Goal: Navigation & Orientation: Find specific page/section

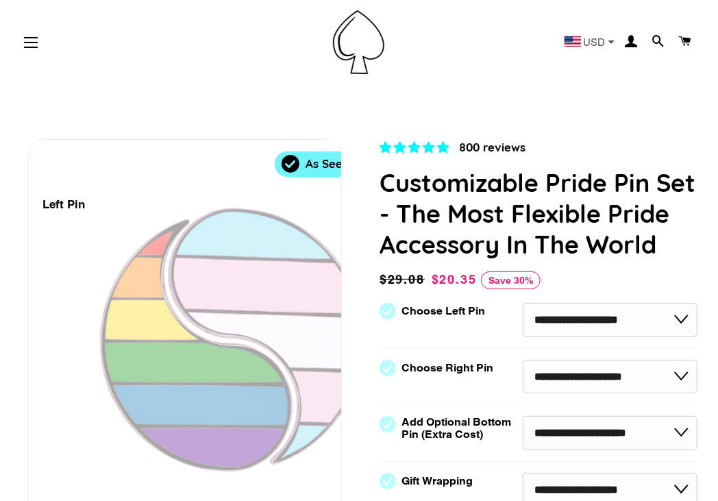
select select "**********"
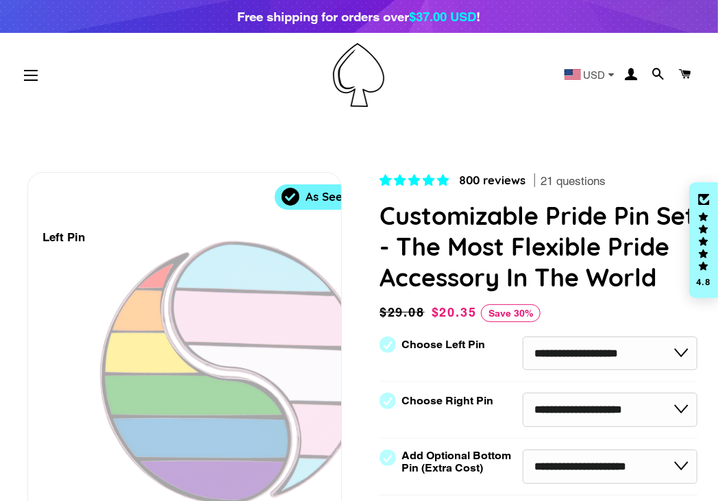
click at [358, 78] on img at bounding box center [358, 75] width 51 height 64
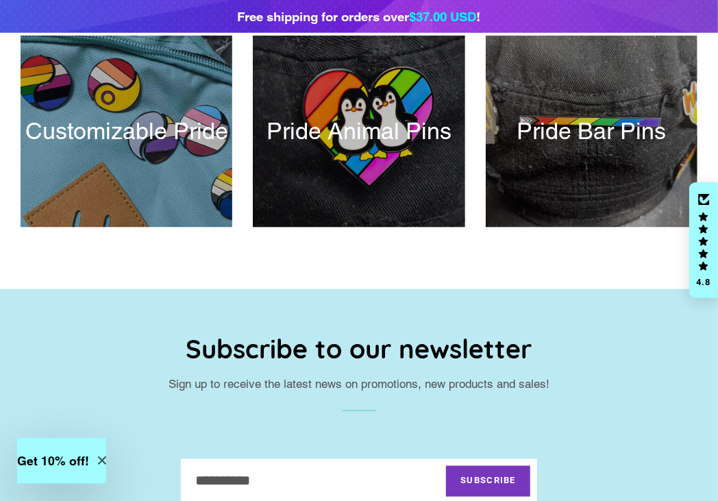
scroll to position [586, 0]
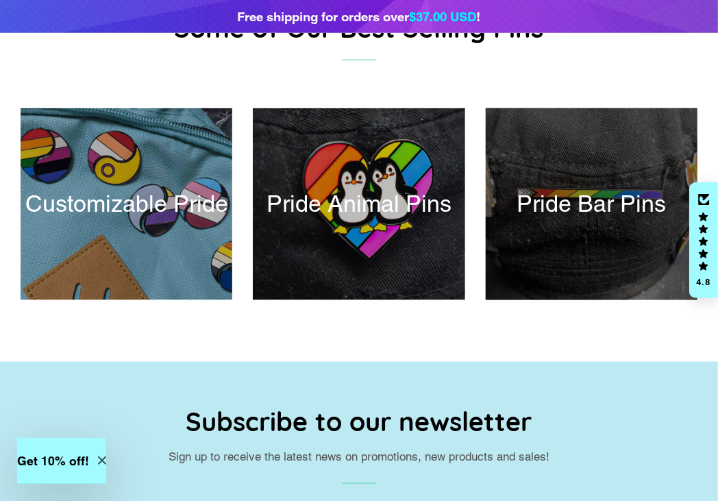
click at [592, 236] on div at bounding box center [591, 203] width 218 height 197
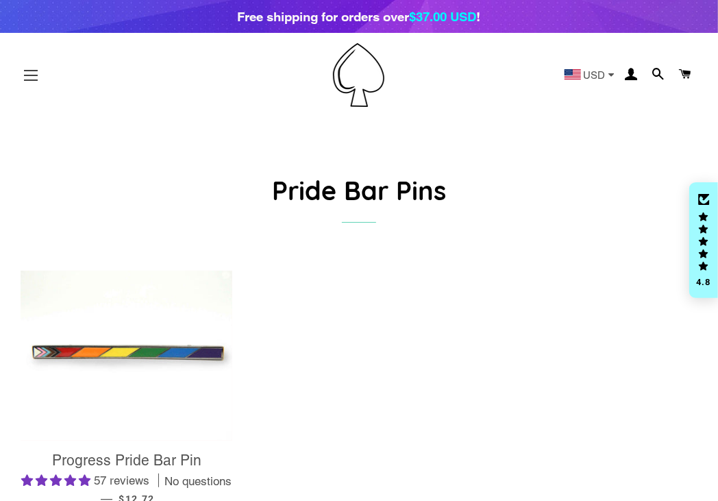
click at [29, 76] on button "Site navigation" at bounding box center [31, 75] width 34 height 34
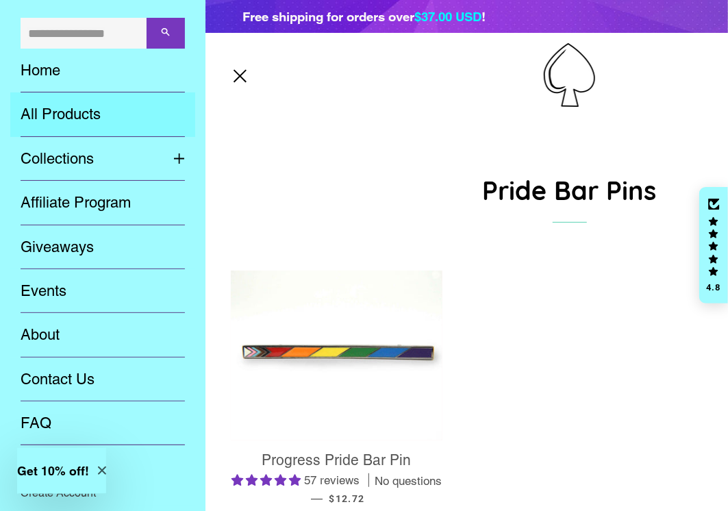
click at [113, 123] on link "All Products" at bounding box center [102, 114] width 185 height 44
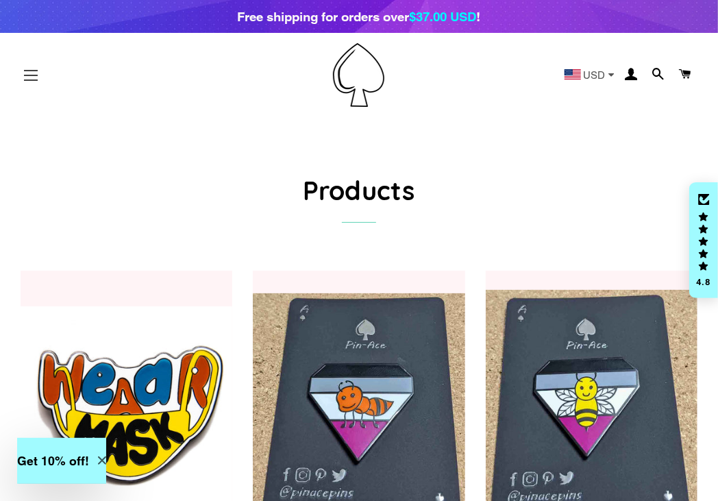
click at [18, 75] on button "Site navigation" at bounding box center [31, 75] width 34 height 34
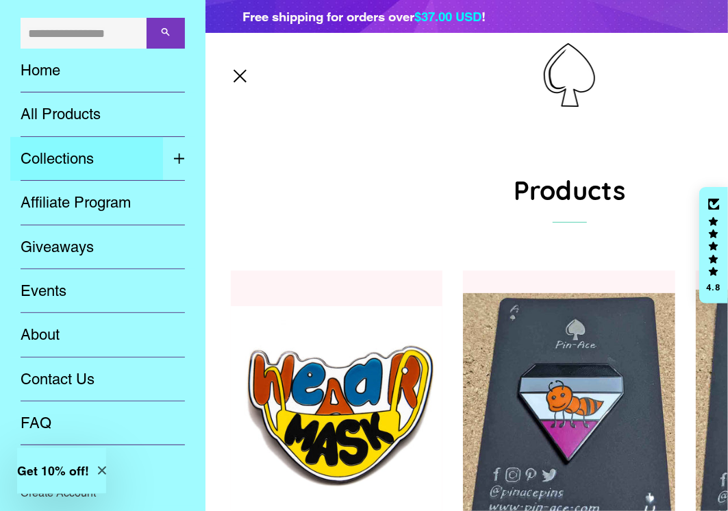
click at [118, 159] on link "Collections" at bounding box center [86, 159] width 153 height 44
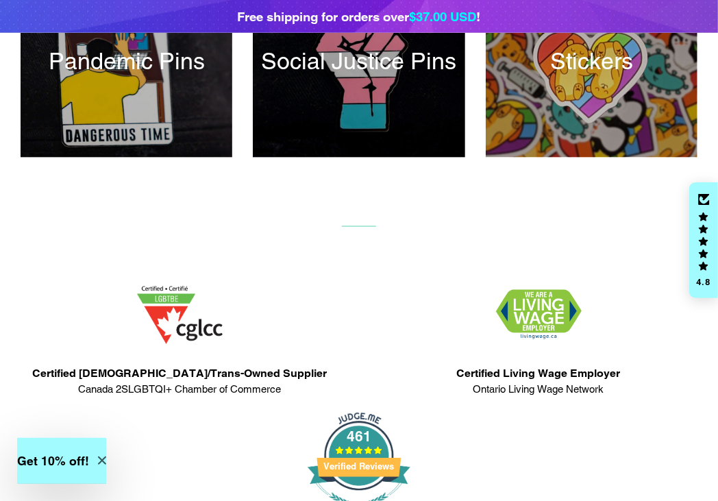
scroll to position [753, 0]
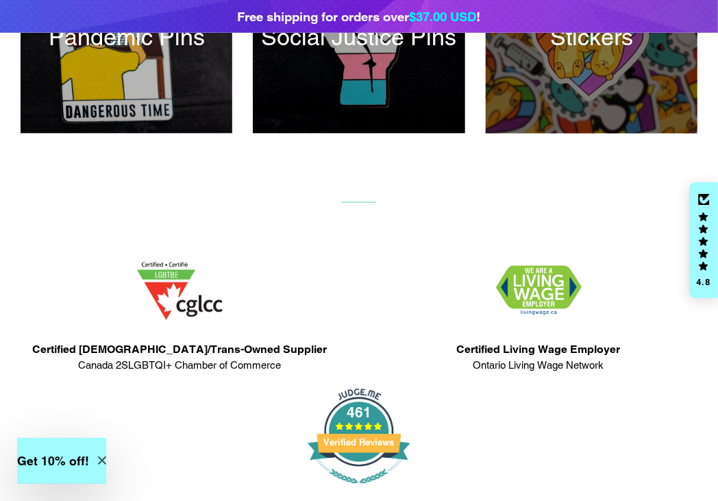
click at [584, 82] on div at bounding box center [591, 37] width 218 height 197
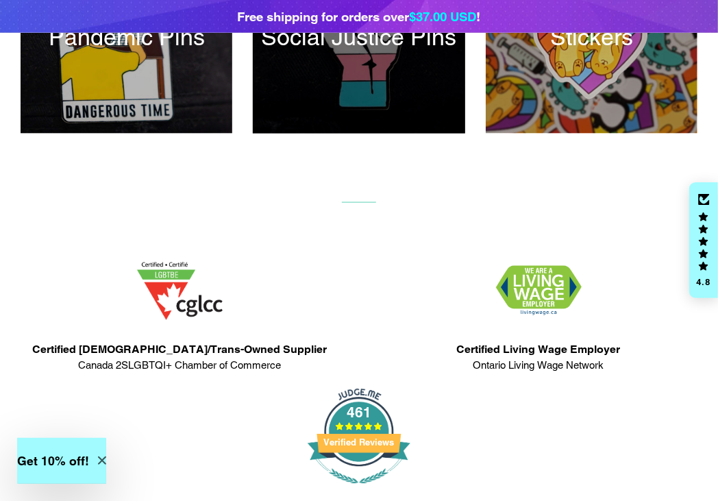
click at [427, 103] on div at bounding box center [359, 37] width 218 height 197
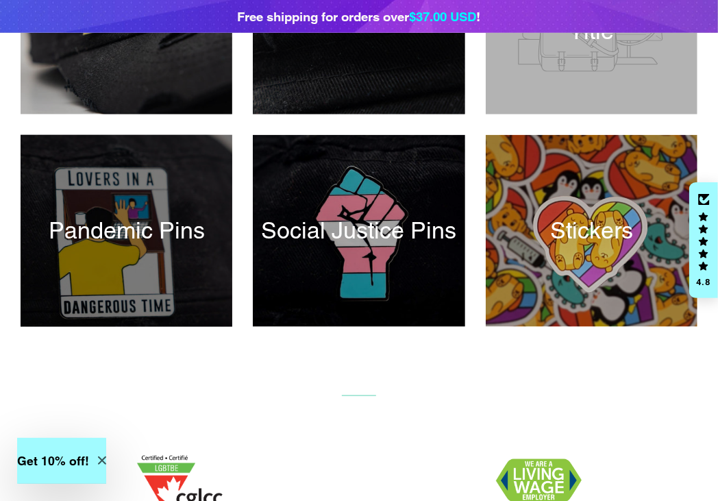
scroll to position [547, 0]
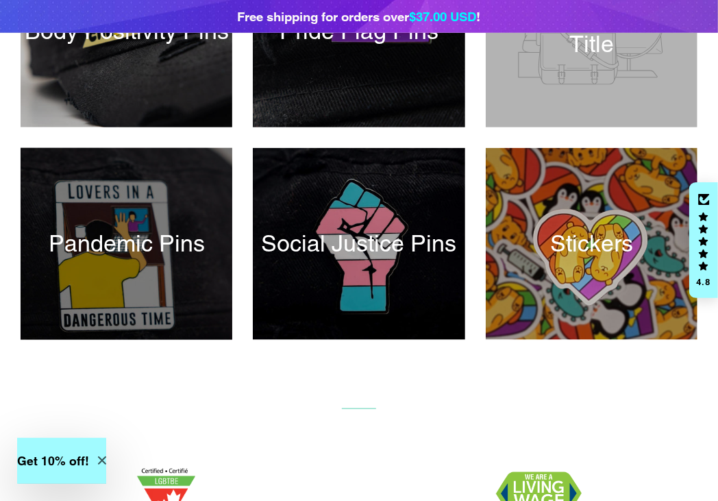
click at [192, 212] on div at bounding box center [126, 243] width 218 height 197
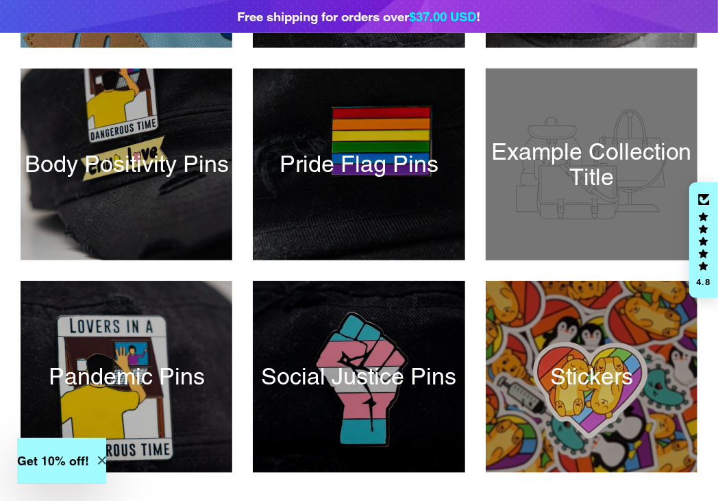
scroll to position [411, 0]
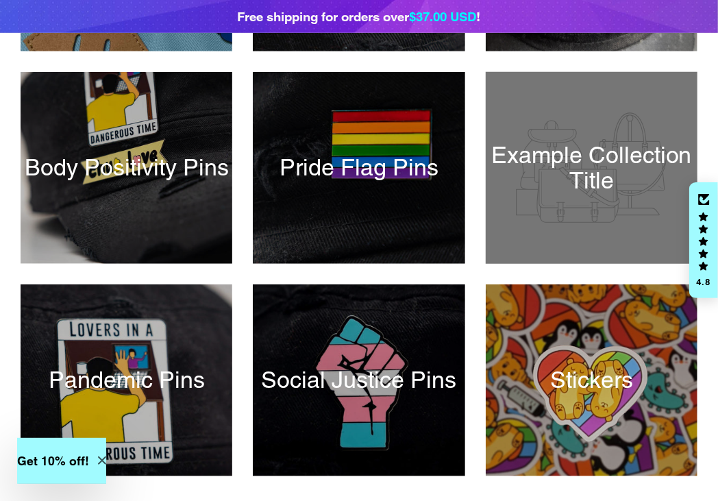
click at [530, 210] on div at bounding box center [591, 167] width 218 height 197
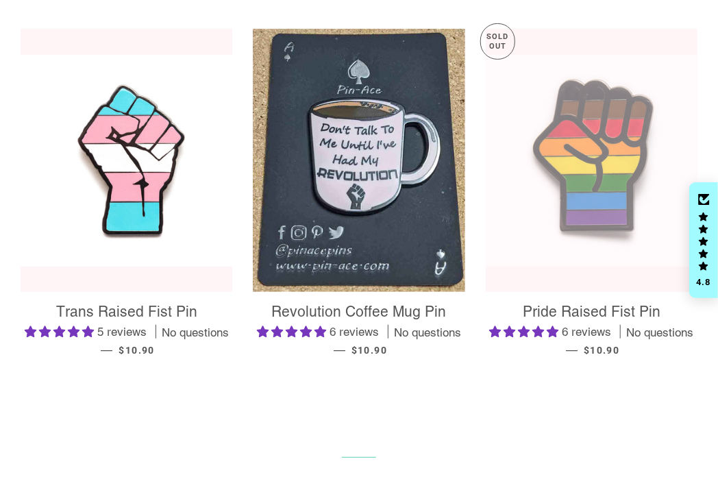
scroll to position [273, 0]
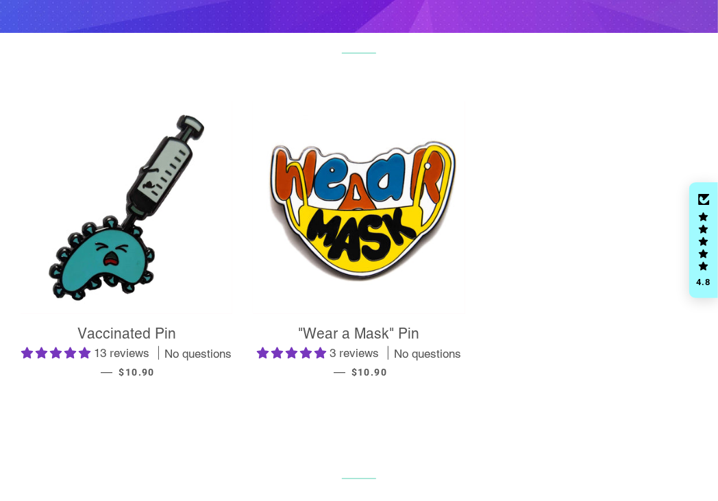
scroll to position [205, 0]
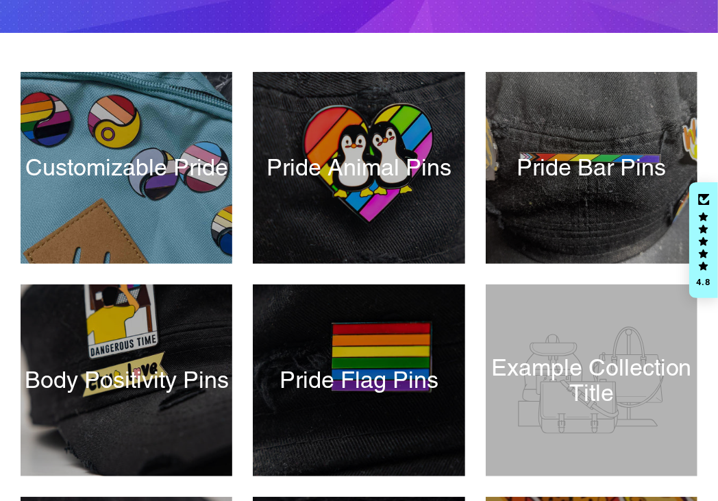
scroll to position [273, 0]
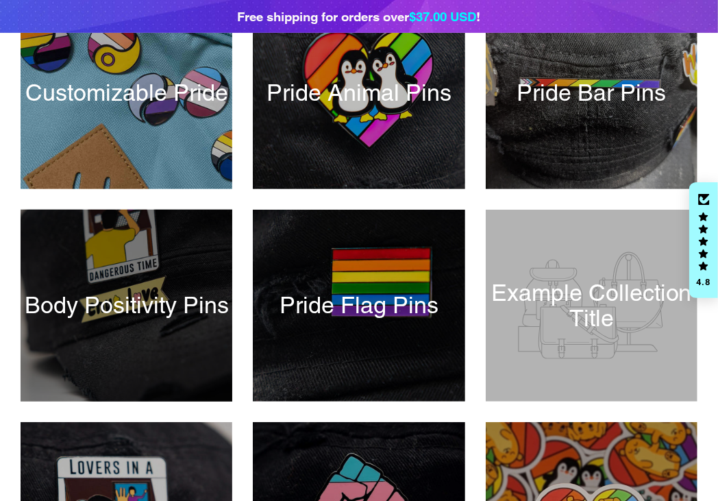
click at [216, 258] on div at bounding box center [126, 305] width 218 height 197
